Goal: Complete application form

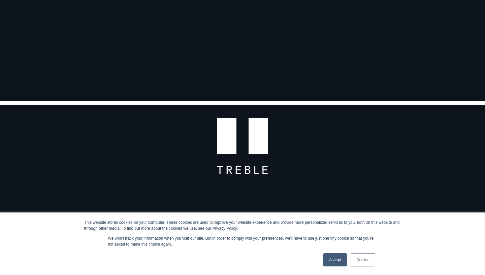
click at [358, 262] on link "Decline" at bounding box center [363, 259] width 24 height 13
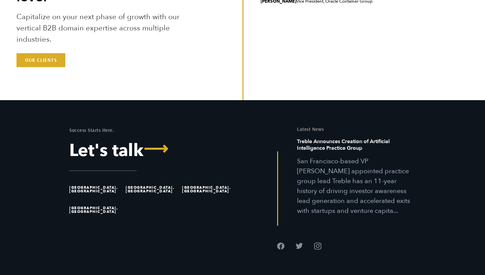
scroll to position [1846, 0]
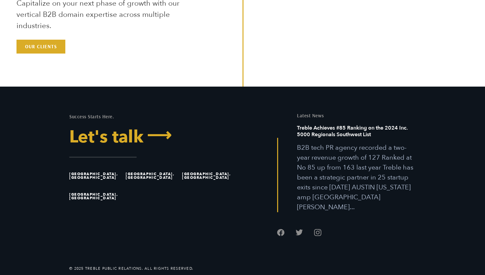
click at [128, 137] on link "Let's talk ⟶" at bounding box center [153, 136] width 168 height 17
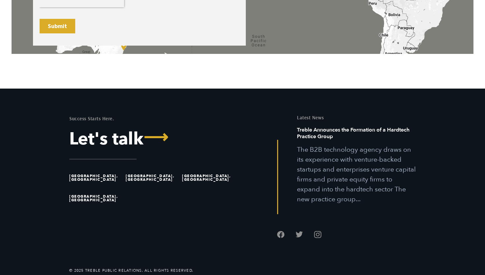
scroll to position [516, 0]
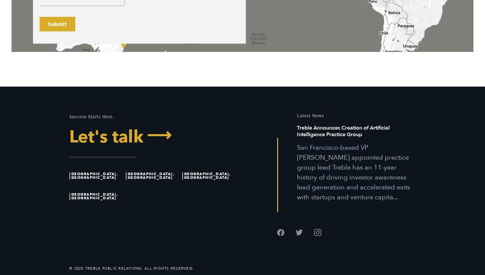
click at [128, 137] on link "Let's talk ⟶" at bounding box center [153, 136] width 168 height 17
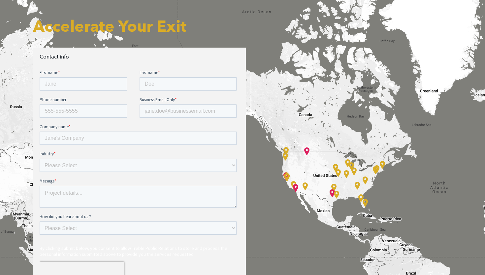
scroll to position [242, 0]
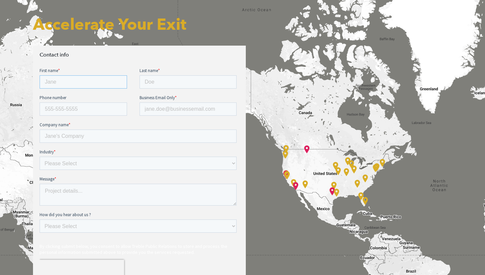
click at [96, 82] on input "First name *" at bounding box center [83, 81] width 87 height 13
type input "Gabriela"
click at [161, 87] on input "Last name *" at bounding box center [188, 81] width 97 height 13
type input "Hamburger Medailleu"
click at [168, 107] on input "Business Email Only *" at bounding box center [188, 108] width 97 height 13
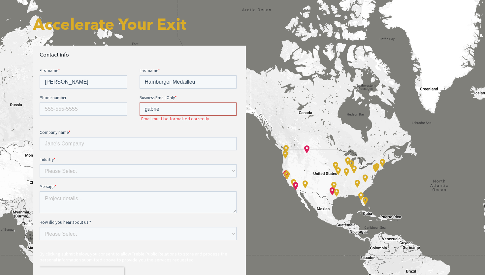
type input "gabrielahmm@yahoo.com"
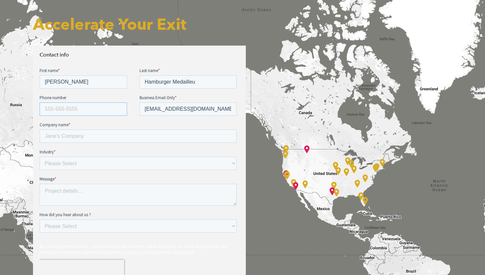
click at [104, 108] on input "Phone number" at bounding box center [83, 108] width 87 height 13
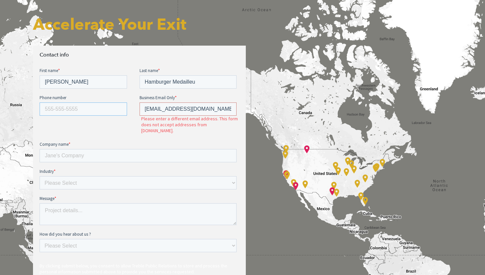
type input "17742613076"
click at [88, 149] on input "Company name *" at bounding box center [138, 155] width 197 height 13
type input "Al-Balad Radio"
click at [67, 176] on select "Please Select E-commerce AI API Big Data Bio Tech (including Life Sciences) Blo…" at bounding box center [138, 182] width 197 height 13
select select "Other"
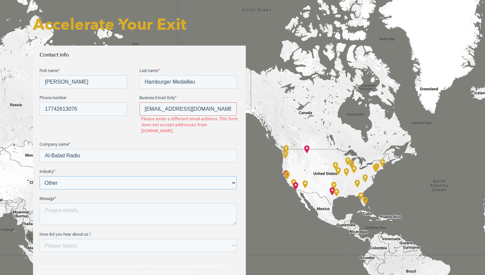
click at [40, 176] on select "Please Select E-commerce AI API Big Data Bio Tech (including Life Sciences) Blo…" at bounding box center [138, 182] width 197 height 13
click at [53, 203] on textarea "Message *" at bounding box center [138, 214] width 197 height 22
paste textarea "On behalf of the Community Media Network in Amman, I am sharing information abo…"
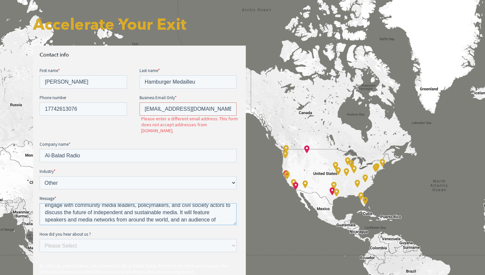
scroll to position [160, 0]
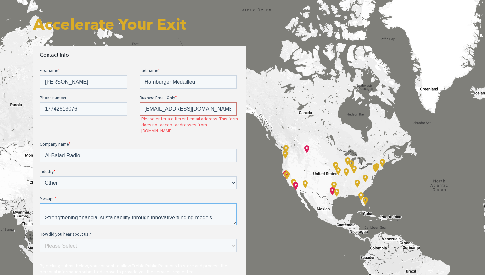
type textarea "On behalf of the Community Media Network in Amman, I am sharing information abo…"
click at [70, 244] on select "Please Select Ad online Social media Video Another website Word of mouth Job li…" at bounding box center [138, 245] width 197 height 13
select select "Social media"
click at [40, 239] on select "Please Select Ad online Social media Video Another website Word of mouth Job li…" at bounding box center [138, 245] width 197 height 13
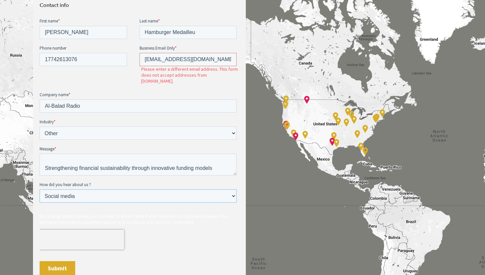
scroll to position [292, 0]
click at [69, 265] on input "Submit" at bounding box center [58, 267] width 36 height 15
click at [65, 260] on input "Submit" at bounding box center [58, 267] width 36 height 15
drag, startPoint x: 211, startPoint y: 60, endPoint x: 139, endPoint y: 52, distance: 72.4
click at [139, 52] on fieldset "Phone number 17742613076 Business Email Only * gabrielahmm@yahoo.com Please ent…" at bounding box center [140, 68] width 200 height 47
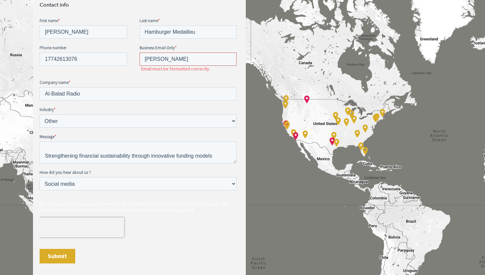
type input "gabrielahamburgermedailleu2027@u.northwestern.edu"
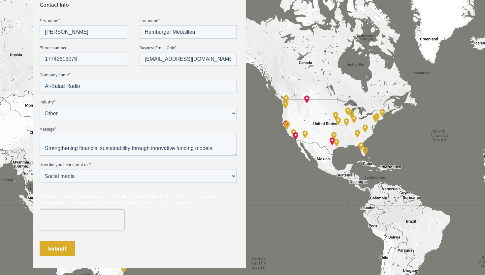
click at [64, 248] on input "Submit" at bounding box center [58, 248] width 36 height 15
